Goal: Information Seeking & Learning: Learn about a topic

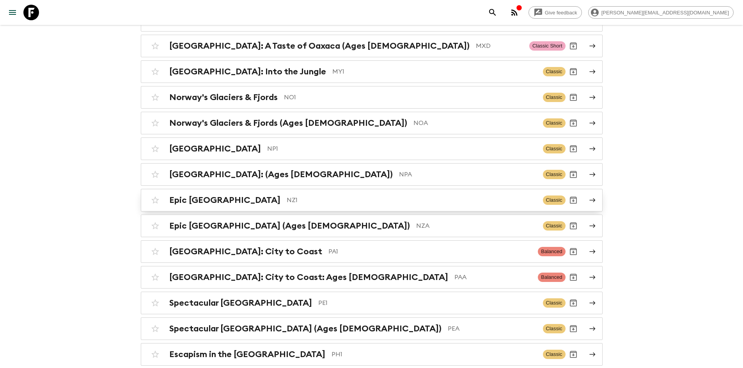
scroll to position [2495, 0]
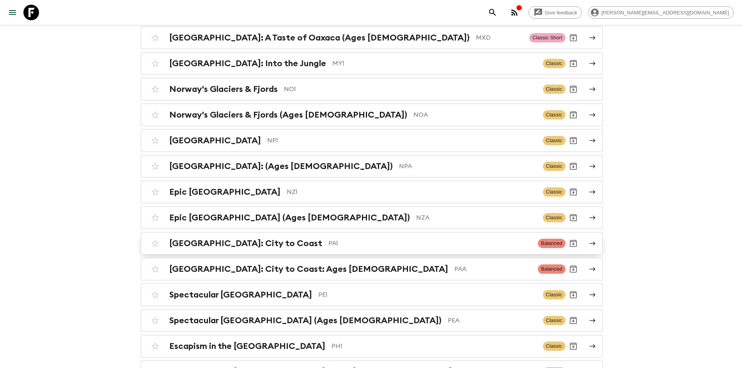
click at [313, 236] on div "[GEOGRAPHIC_DATA]: City to Coast PA1 Balanced" at bounding box center [356, 244] width 418 height 16
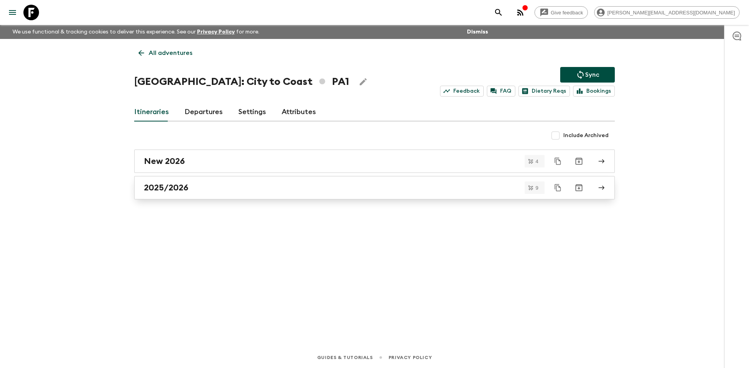
click at [182, 189] on h2 "2025/2026" at bounding box center [166, 188] width 44 height 10
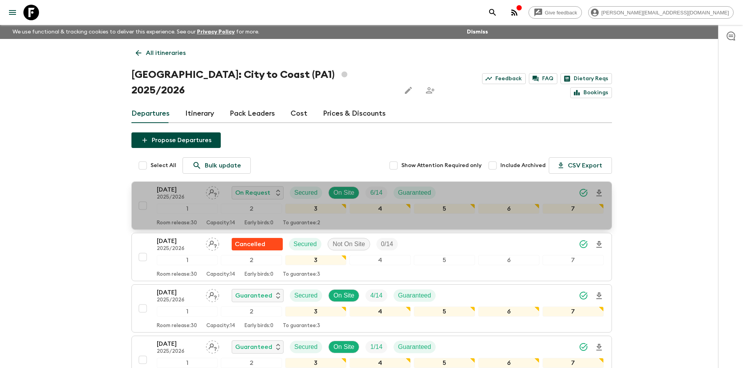
click at [177, 185] on p "[DATE]" at bounding box center [178, 189] width 43 height 9
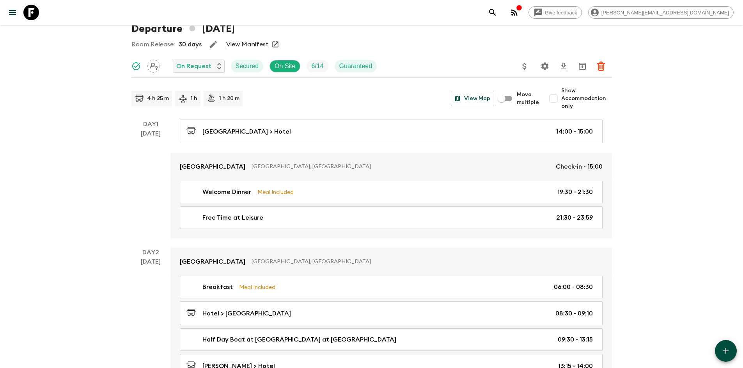
scroll to position [94, 0]
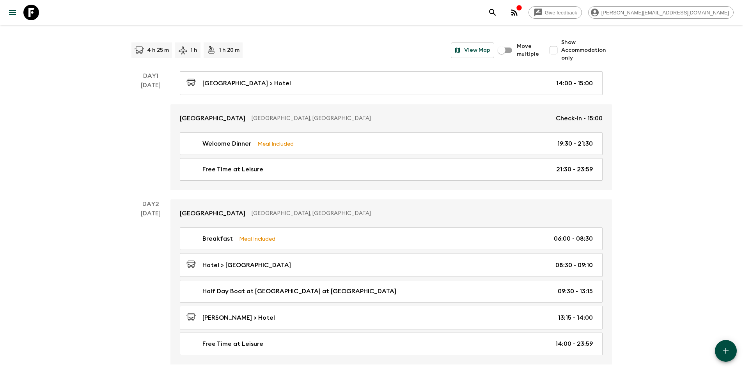
click at [545, 50] on input "Show Accommodation only" at bounding box center [553, 50] width 16 height 16
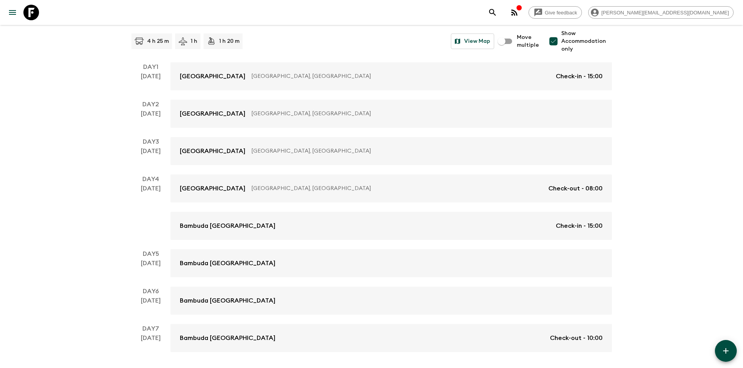
scroll to position [91, 0]
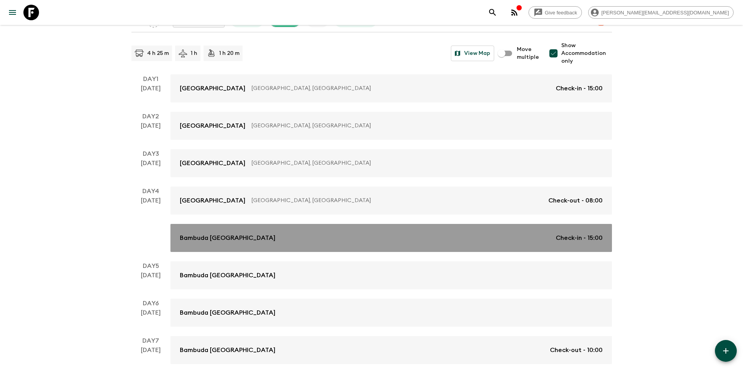
click at [232, 237] on p "Bambuda [GEOGRAPHIC_DATA]" at bounding box center [228, 238] width 96 height 9
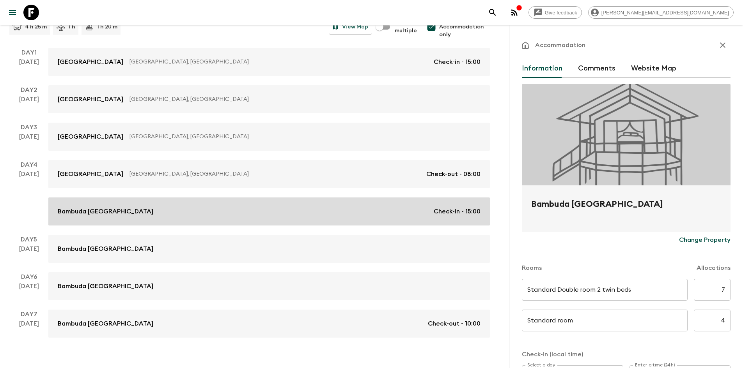
scroll to position [130, 0]
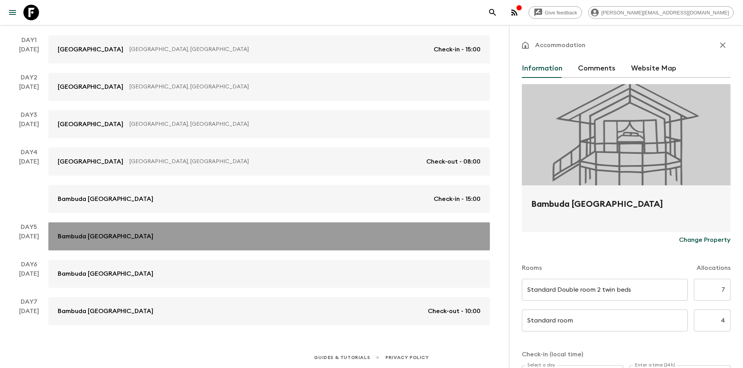
click at [122, 232] on link "Bambuda [GEOGRAPHIC_DATA]" at bounding box center [268, 237] width 441 height 28
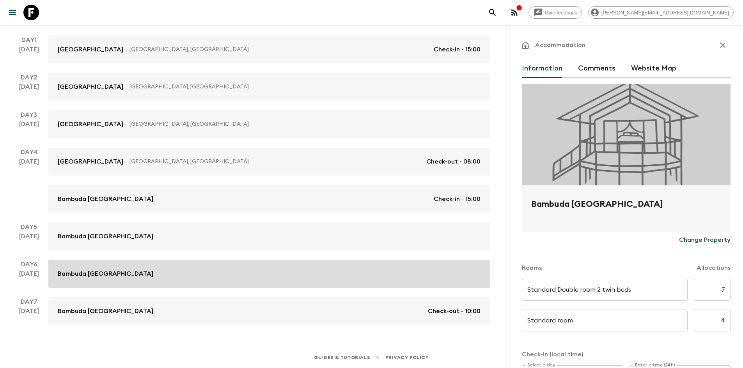
click at [123, 267] on link "Bambuda [GEOGRAPHIC_DATA]" at bounding box center [268, 274] width 441 height 28
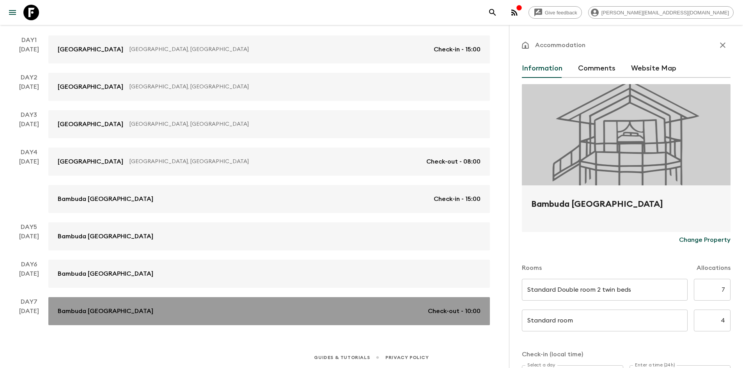
click at [124, 290] on div "Bambuda [GEOGRAPHIC_DATA] Check-out - 10:00" at bounding box center [269, 311] width 423 height 9
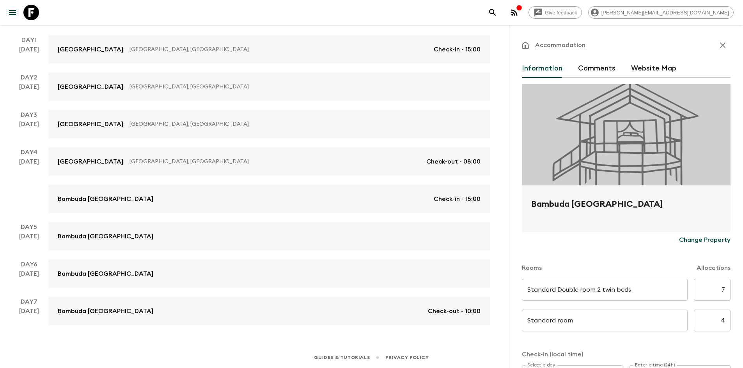
click at [545, 46] on icon "button" at bounding box center [722, 44] width 5 height 5
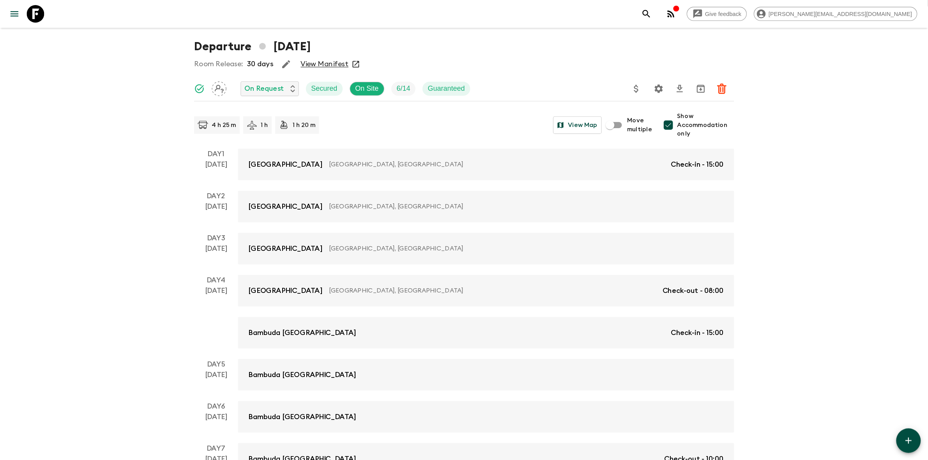
scroll to position [33, 0]
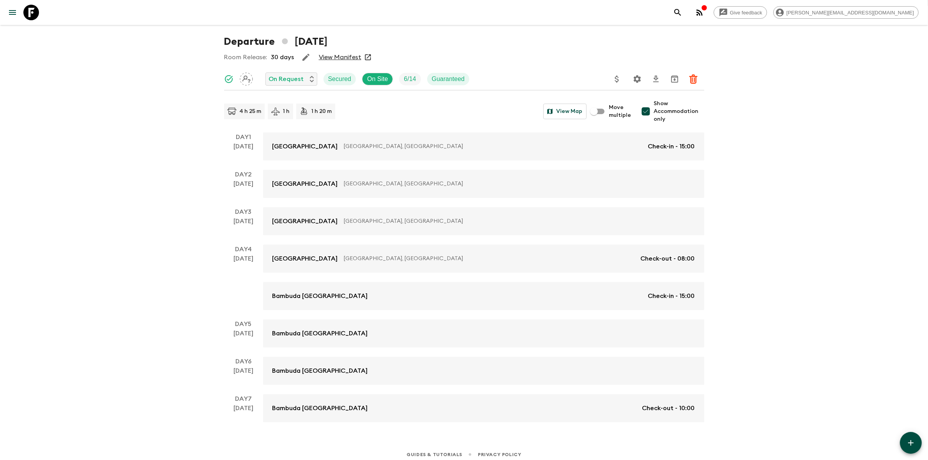
drag, startPoint x: 717, startPoint y: 0, endPoint x: 122, endPoint y: 243, distance: 643.0
click at [122, 243] on div "Give feedback [PERSON_NAME][EMAIL_ADDRESS][DOMAIN_NAME] We use functional & tra…" at bounding box center [464, 216] width 928 height 499
click at [545, 113] on input "Show Accommodation only" at bounding box center [646, 112] width 16 height 16
checkbox input "false"
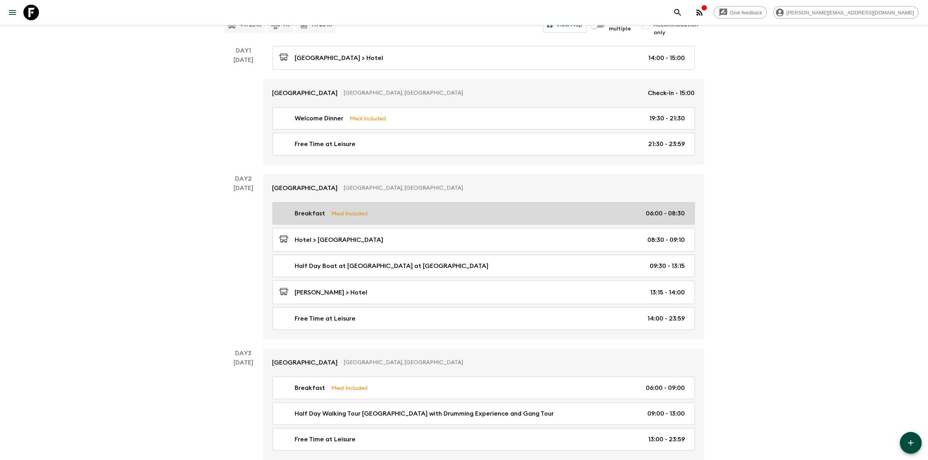
scroll to position [131, 0]
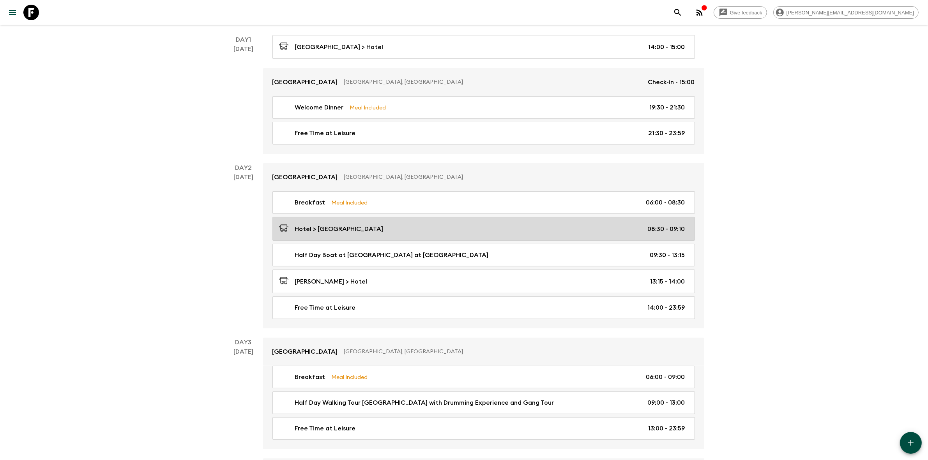
click at [346, 228] on div "Hotel > [GEOGRAPHIC_DATA] 08:30 - 09:10" at bounding box center [482, 229] width 406 height 11
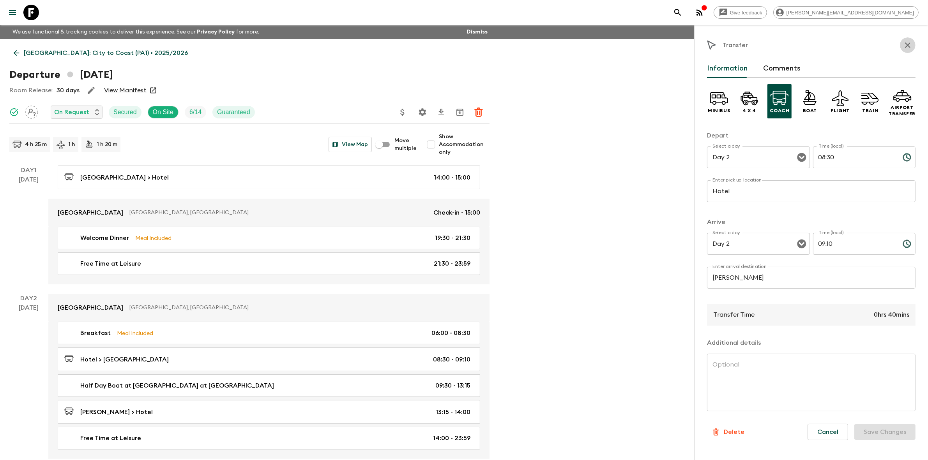
click at [545, 42] on icon "button" at bounding box center [907, 45] width 9 height 9
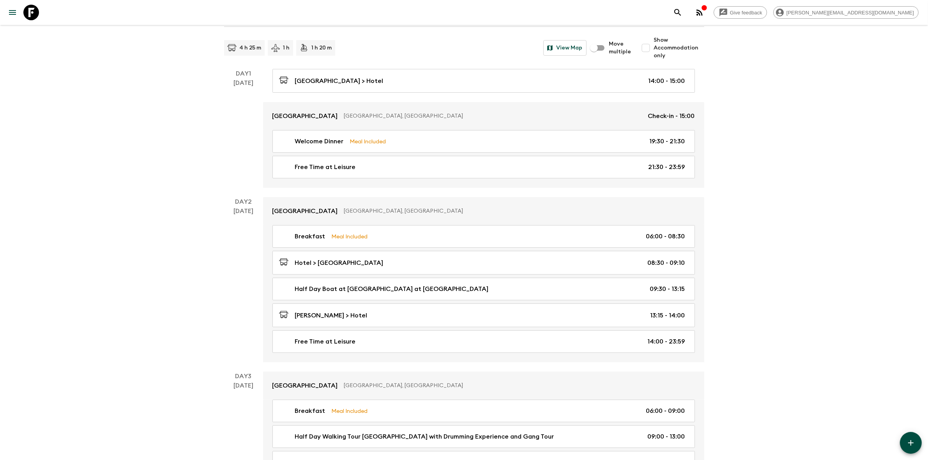
scroll to position [97, 0]
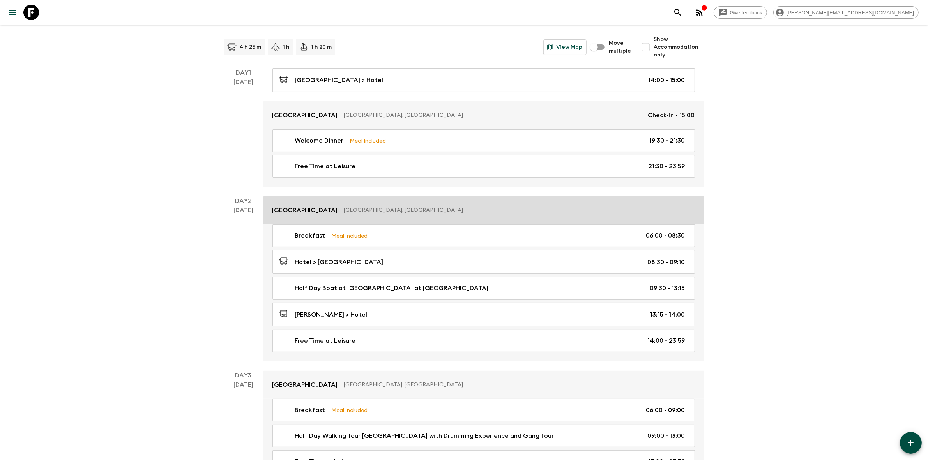
click at [320, 213] on p "[GEOGRAPHIC_DATA]" at bounding box center [306, 210] width 66 height 9
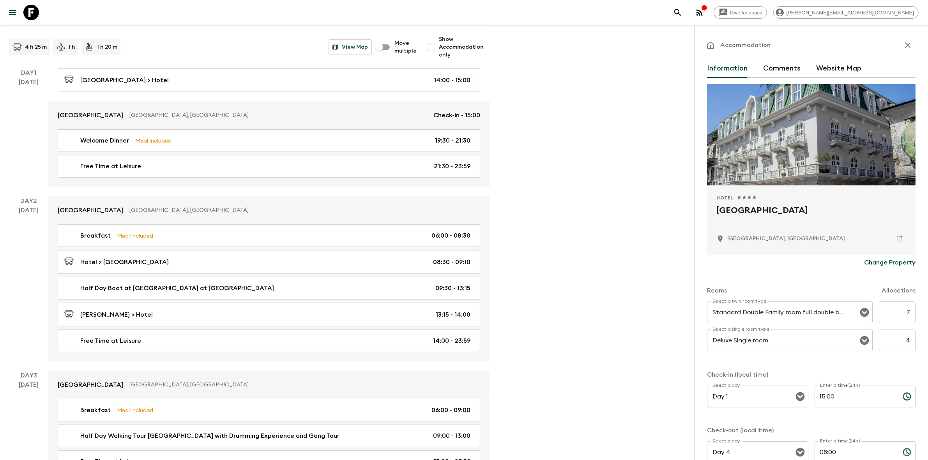
click at [545, 263] on p "Change Property" at bounding box center [889, 262] width 51 height 9
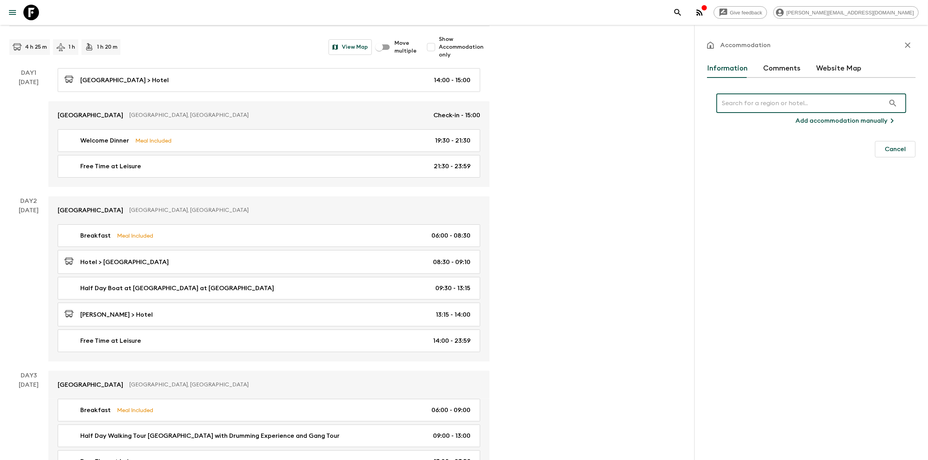
click at [545, 102] on input "text" at bounding box center [801, 103] width 169 height 22
click at [545, 45] on icon "button" at bounding box center [907, 44] width 5 height 5
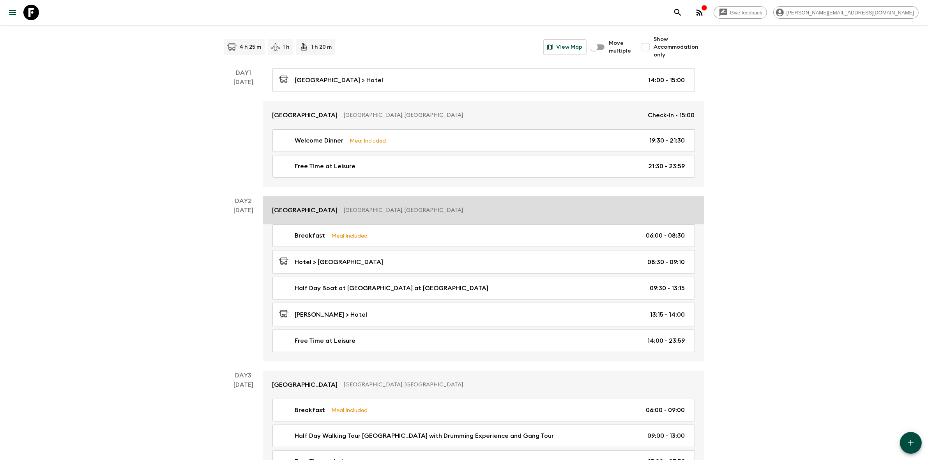
click at [322, 209] on p "[GEOGRAPHIC_DATA]" at bounding box center [306, 210] width 66 height 9
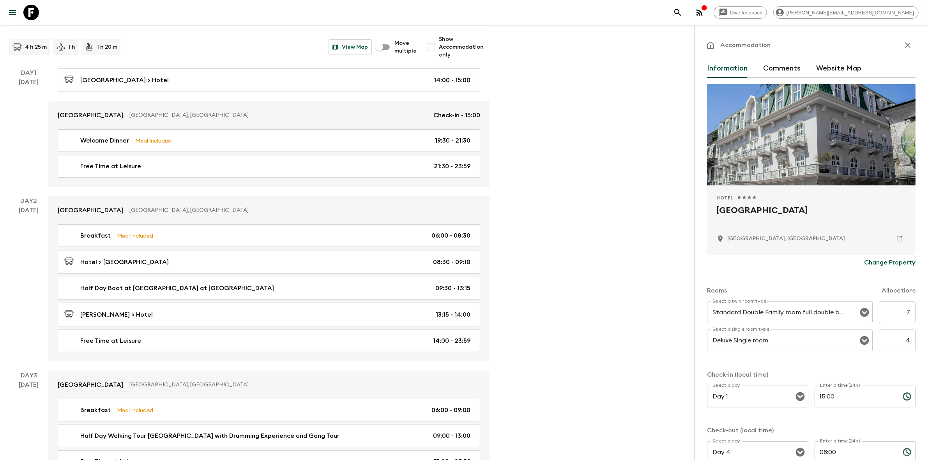
click at [545, 258] on p "Change Property" at bounding box center [889, 262] width 51 height 9
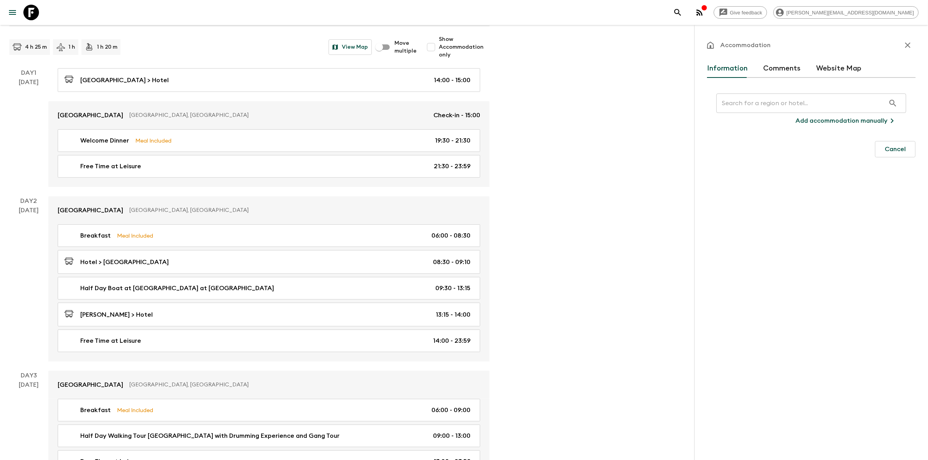
click at [545, 44] on icon "button" at bounding box center [907, 44] width 5 height 5
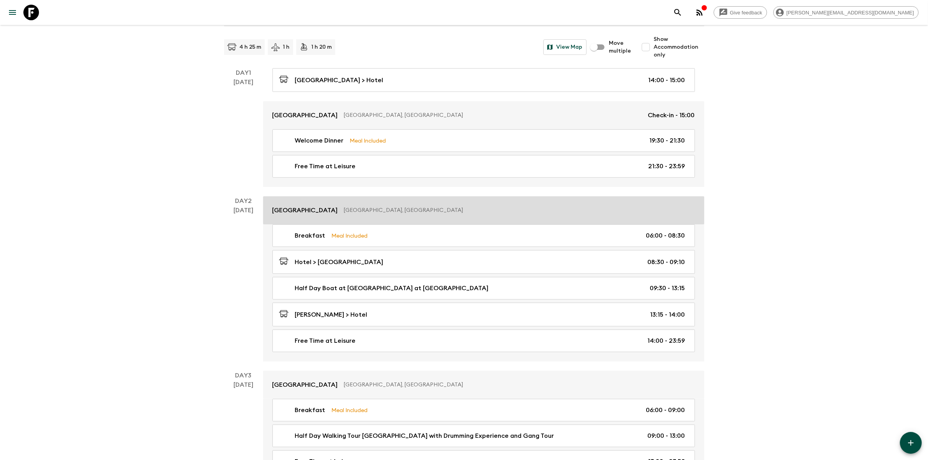
click at [324, 212] on p "[GEOGRAPHIC_DATA]" at bounding box center [306, 210] width 66 height 9
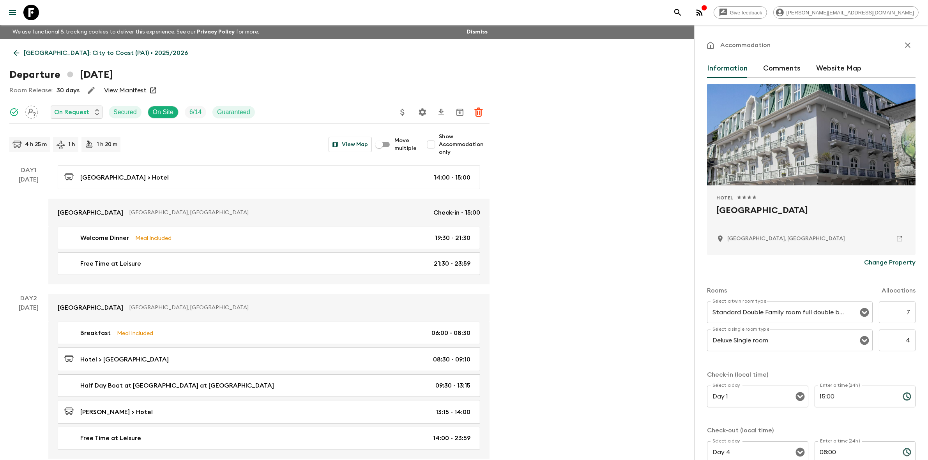
click at [545, 45] on icon "button" at bounding box center [907, 45] width 9 height 9
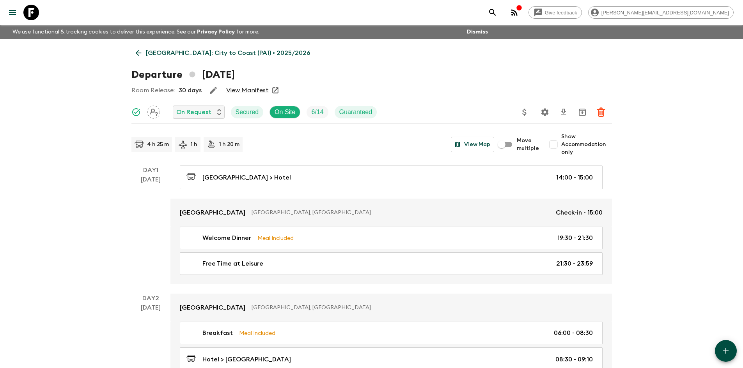
drag, startPoint x: 911, startPoint y: 0, endPoint x: 85, endPoint y: 212, distance: 852.6
